Goal: Task Accomplishment & Management: Use online tool/utility

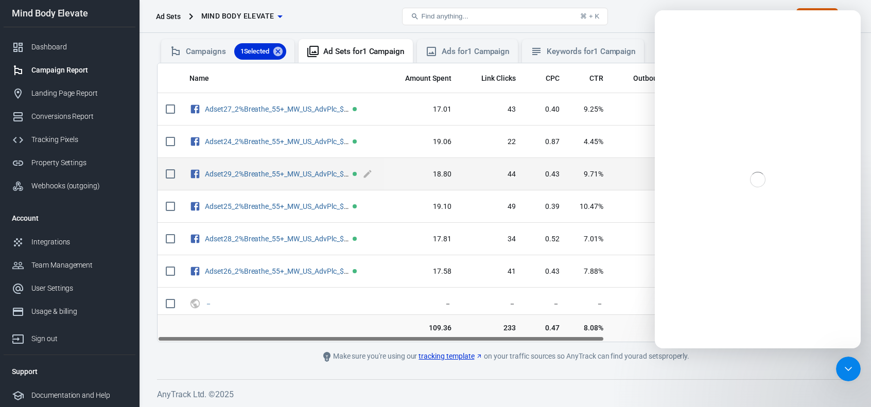
scroll to position [4, 0]
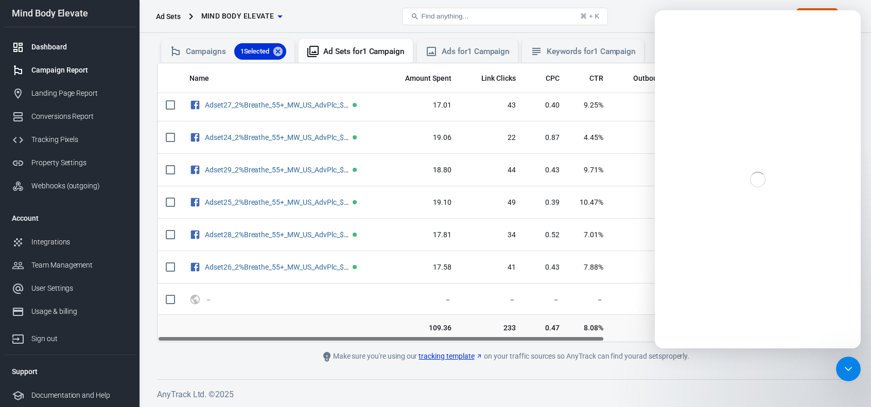
click at [57, 51] on div "Dashboard" at bounding box center [79, 47] width 96 height 11
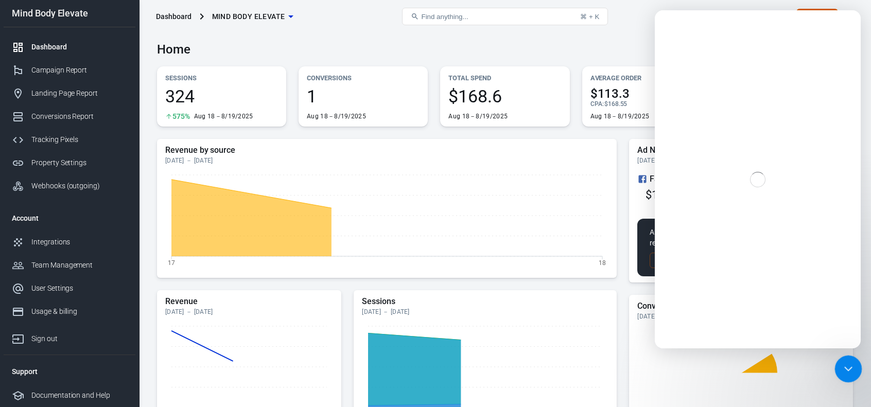
click at [849, 365] on icon "Close Intercom Messenger" at bounding box center [846, 367] width 12 height 12
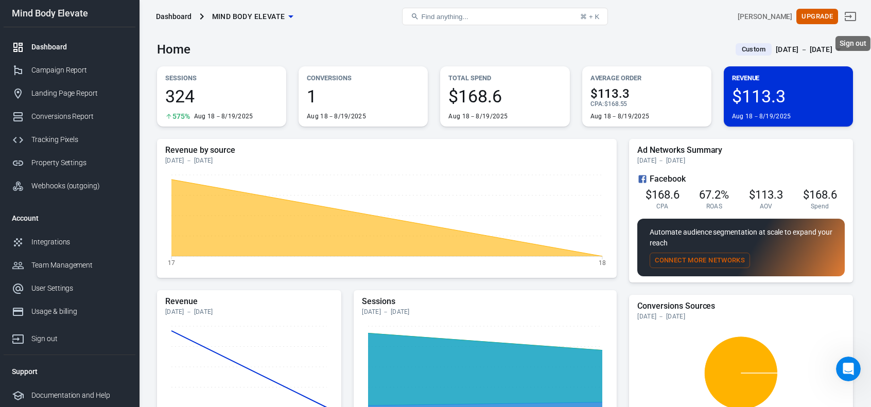
click at [862, 12] on link "Sign out" at bounding box center [850, 16] width 25 height 25
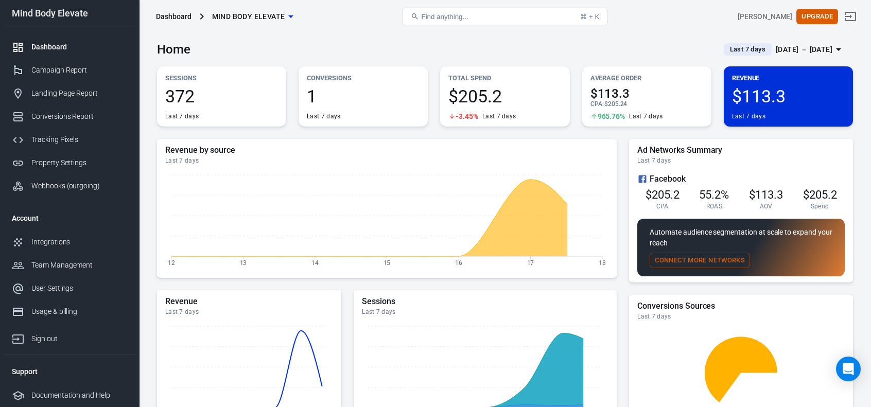
click at [824, 47] on div "[DATE] － [DATE]" at bounding box center [803, 49] width 57 height 13
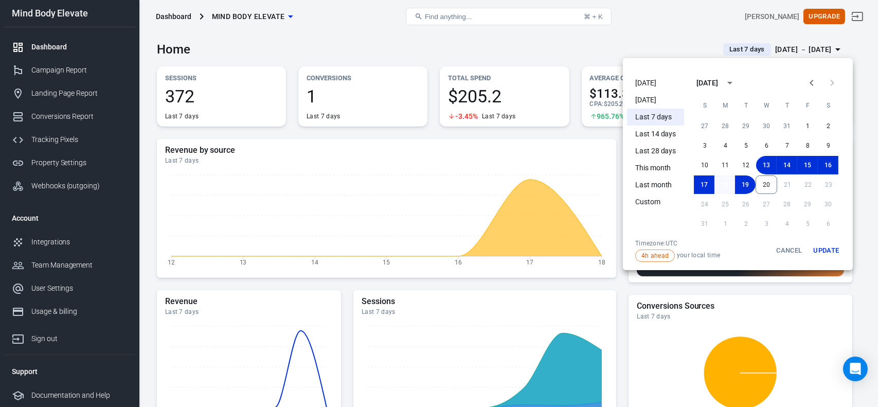
click at [722, 187] on button "18" at bounding box center [725, 184] width 21 height 19
click at [764, 189] on button "20" at bounding box center [767, 184] width 22 height 19
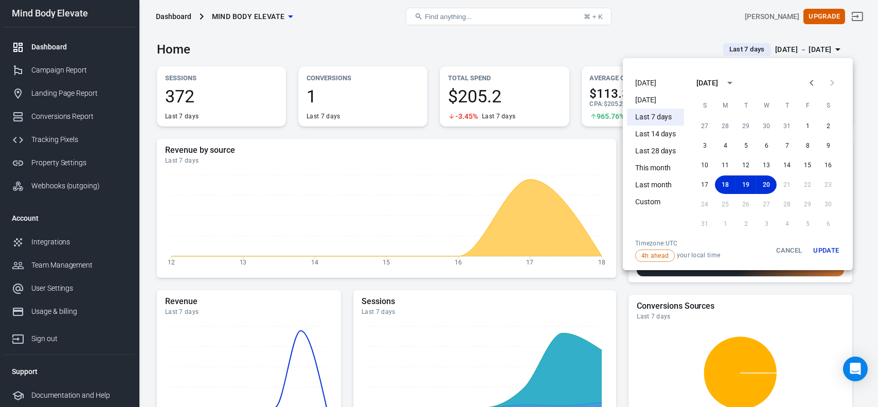
click at [818, 249] on button "Update" at bounding box center [826, 250] width 33 height 23
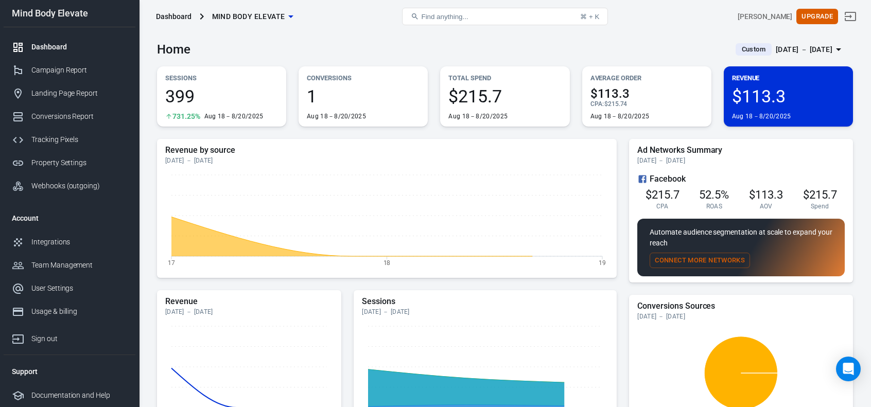
click at [809, 45] on div "Aug 18 － Aug 20, 2025" at bounding box center [803, 49] width 57 height 13
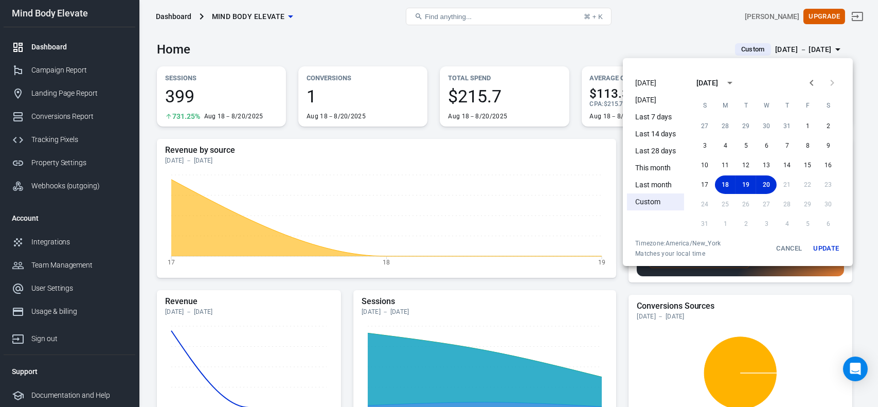
click at [660, 18] on div at bounding box center [439, 203] width 878 height 407
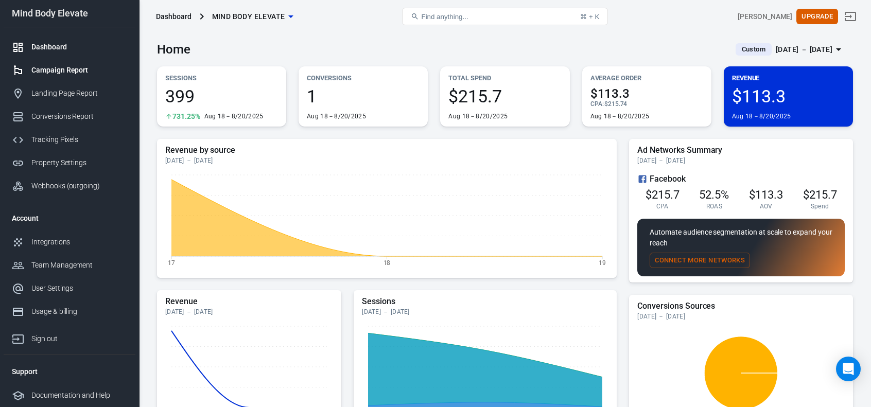
click at [45, 72] on div "Campaign Report" at bounding box center [79, 70] width 96 height 11
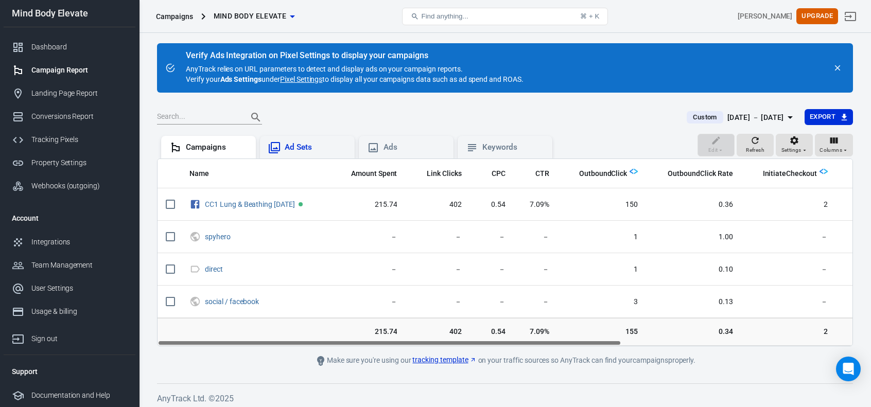
click at [283, 146] on div "Ad Sets" at bounding box center [307, 148] width 78 height 12
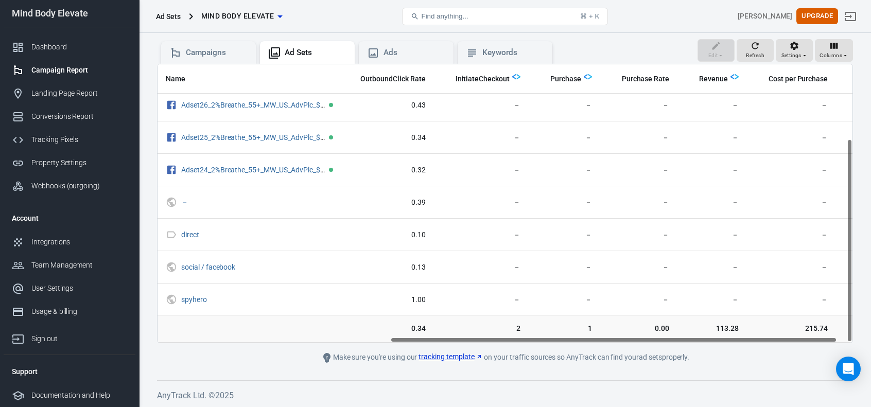
scroll to position [102, 385]
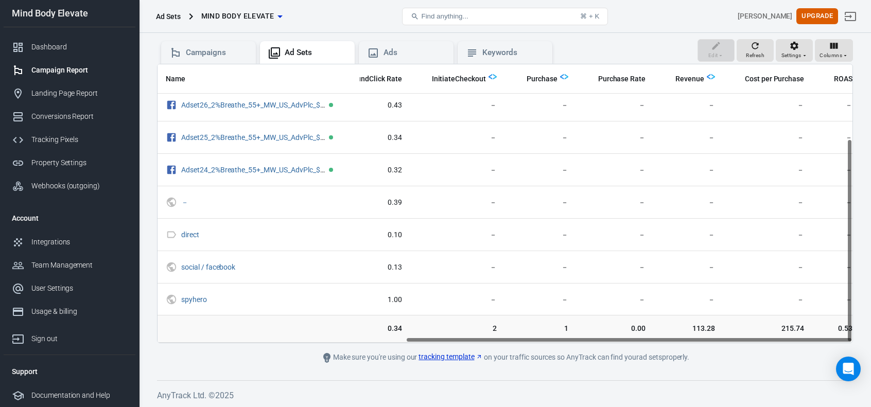
drag, startPoint x: 575, startPoint y: 339, endPoint x: 866, endPoint y: 332, distance: 290.8
click at [866, 332] on div "Verify Ads Integration on Pixel Settings to display your campaigns AnyTrack rel…" at bounding box center [505, 173] width 732 height 470
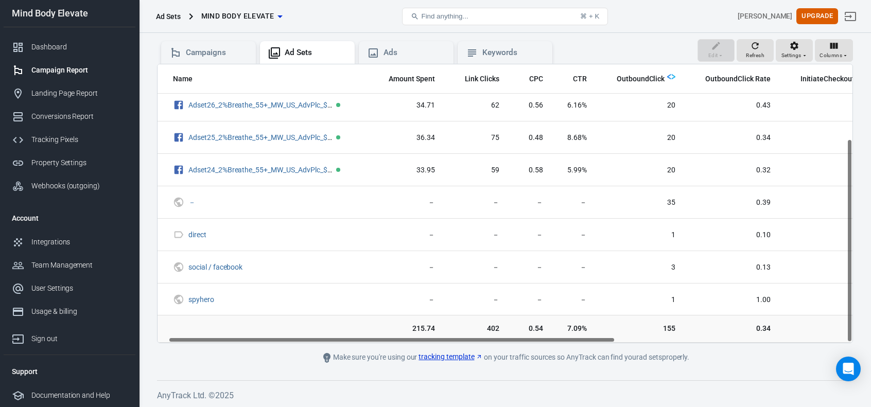
scroll to position [102, 0]
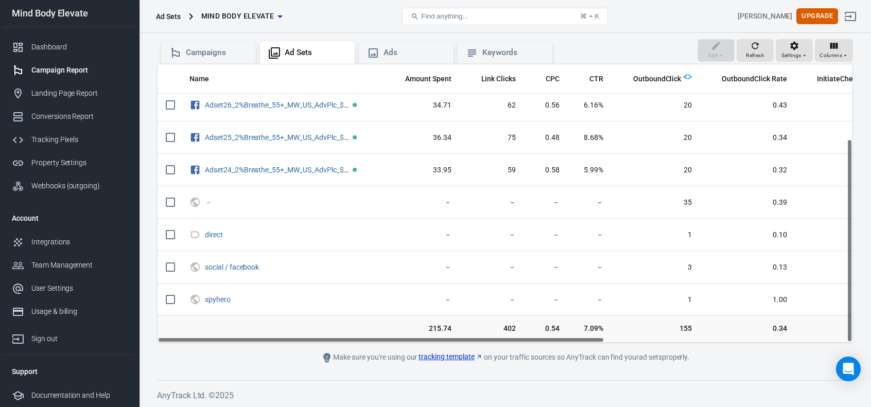
drag, startPoint x: 498, startPoint y: 340, endPoint x: 197, endPoint y: 333, distance: 301.1
click at [197, 333] on div "Name Amount Spent Link Clicks CPC CTR OutboundClick OutboundClick Rate Initiate…" at bounding box center [505, 203] width 696 height 279
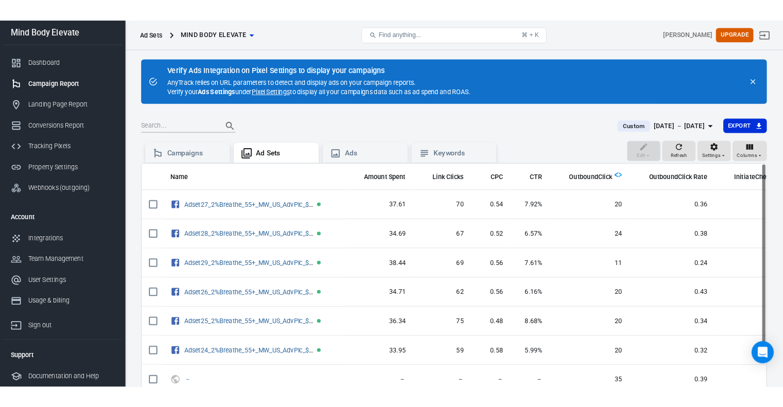
scroll to position [51, 0]
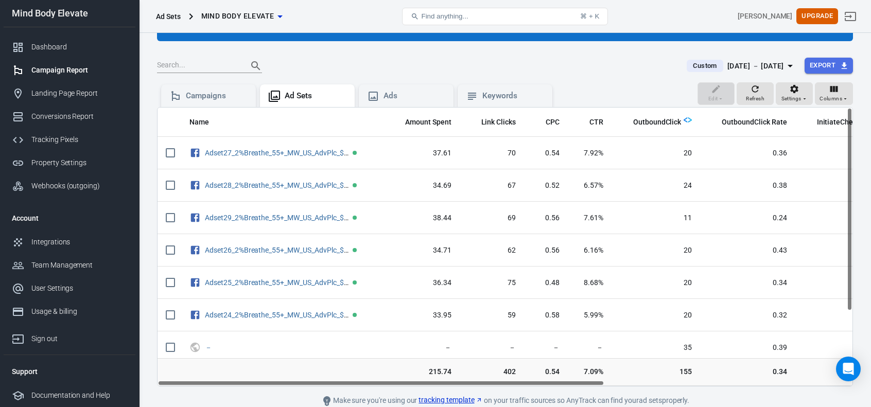
click at [830, 65] on button "Export" at bounding box center [828, 66] width 48 height 16
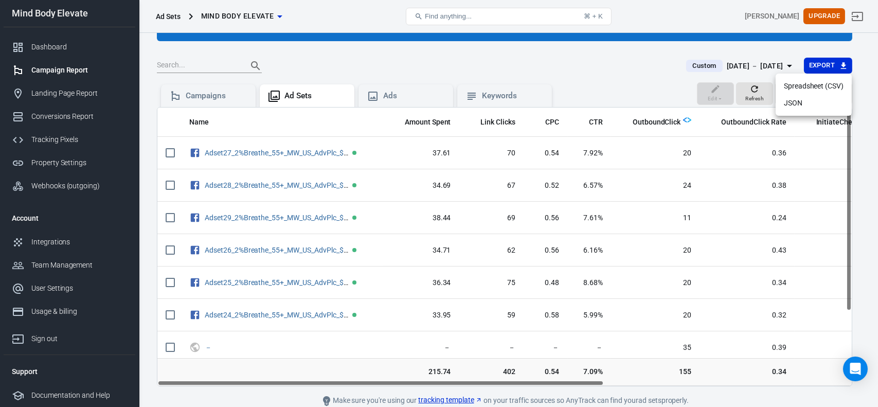
click at [804, 87] on li "Spreadsheet (CSV)" at bounding box center [814, 86] width 76 height 17
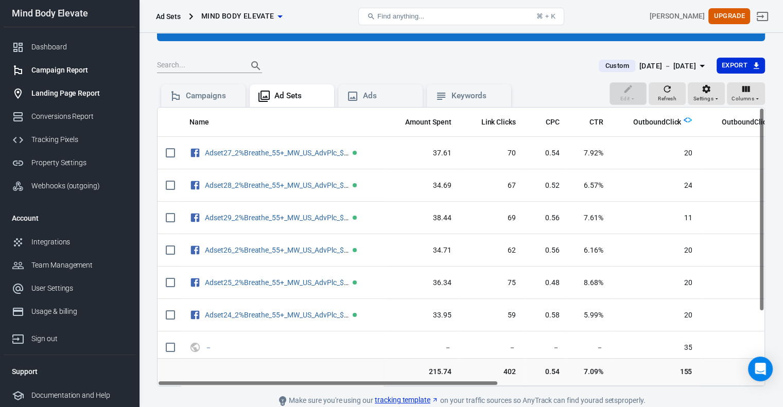
click at [37, 91] on div "Landing Page Report" at bounding box center [79, 93] width 96 height 11
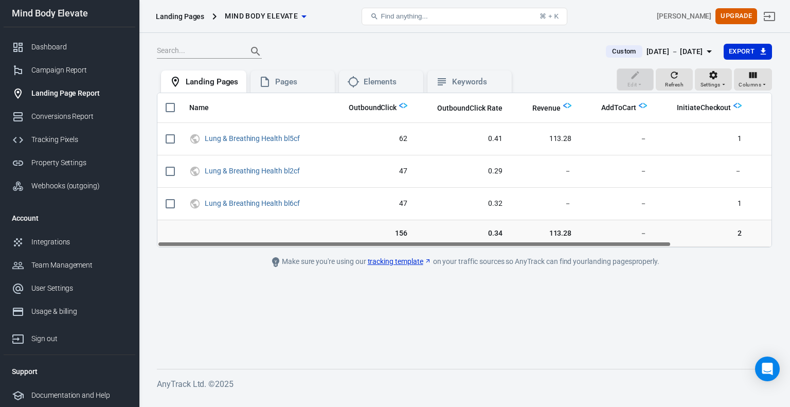
drag, startPoint x: 533, startPoint y: 244, endPoint x: 457, endPoint y: 238, distance: 76.4
click at [457, 238] on div "Name OutboundClick OutboundClick Rate Revenue AddToCart InitiateCheckout Purcha…" at bounding box center [464, 170] width 615 height 155
